Goal: Task Accomplishment & Management: Complete application form

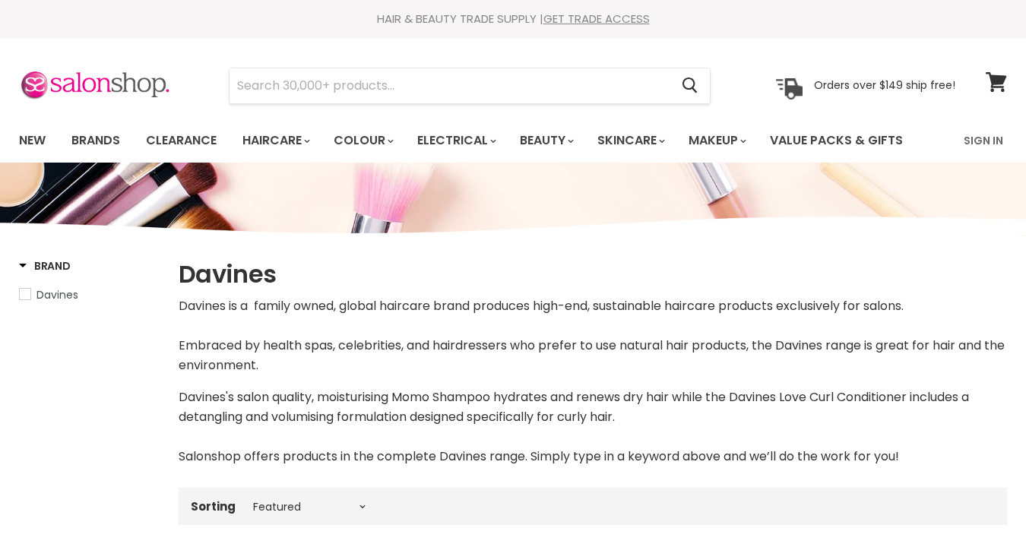
select select "manual"
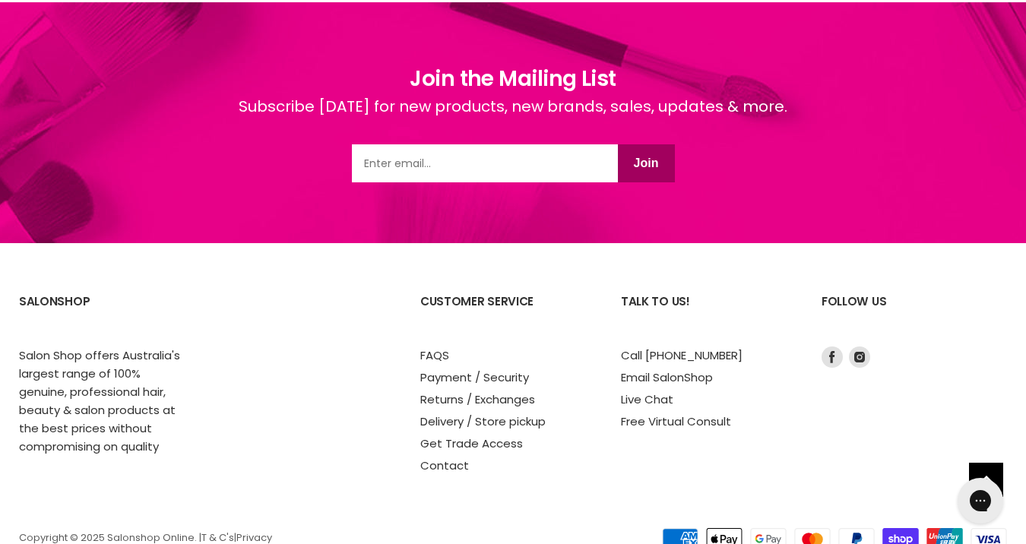
scroll to position [3702, 0]
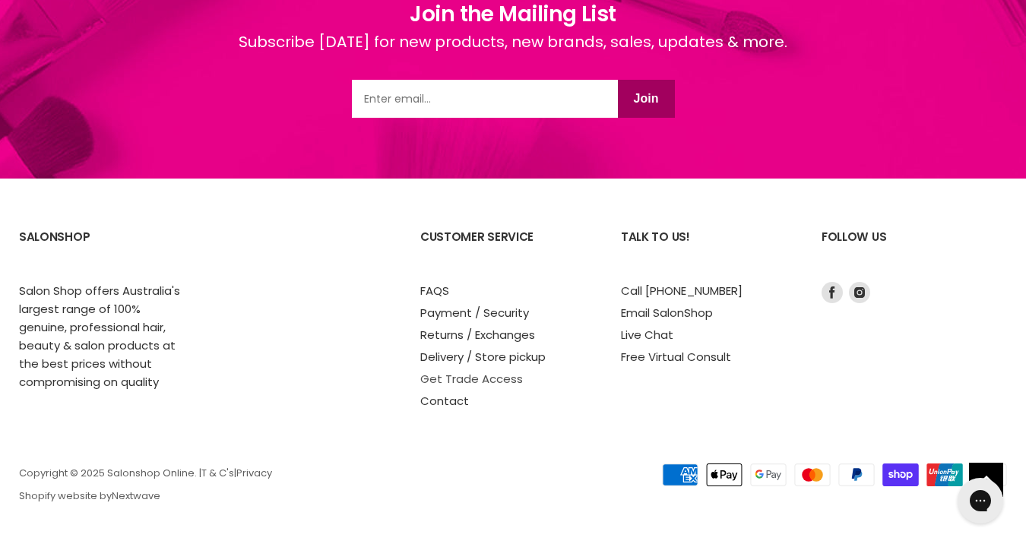
click at [496, 381] on link "Get Trade Access" at bounding box center [471, 379] width 103 height 16
